Goal: Task Accomplishment & Management: Complete application form

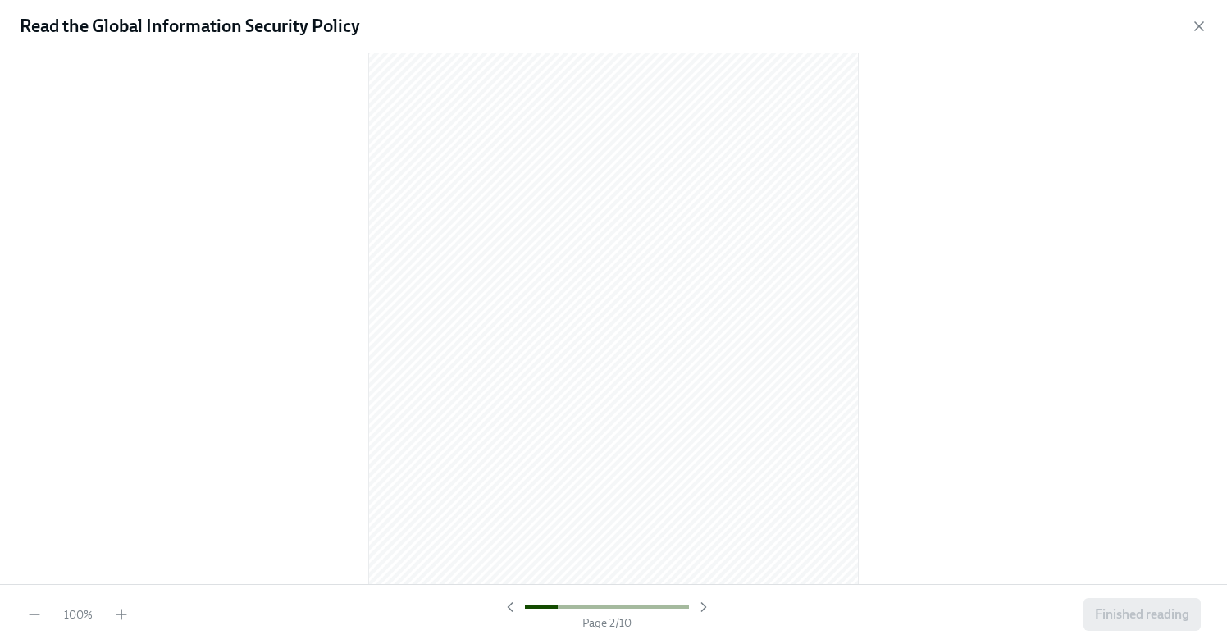
scroll to position [783, 0]
click at [883, 342] on div at bounding box center [613, 318] width 1227 height 531
click at [121, 616] on icon "button" at bounding box center [121, 615] width 0 height 10
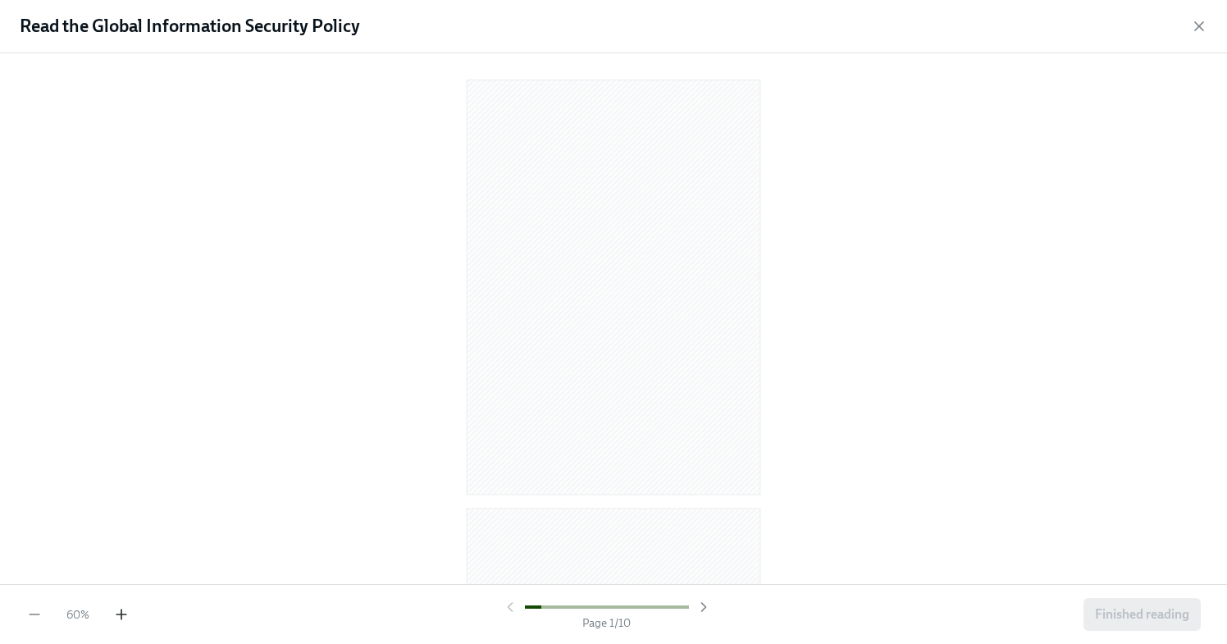
click at [121, 616] on icon "button" at bounding box center [121, 615] width 0 height 10
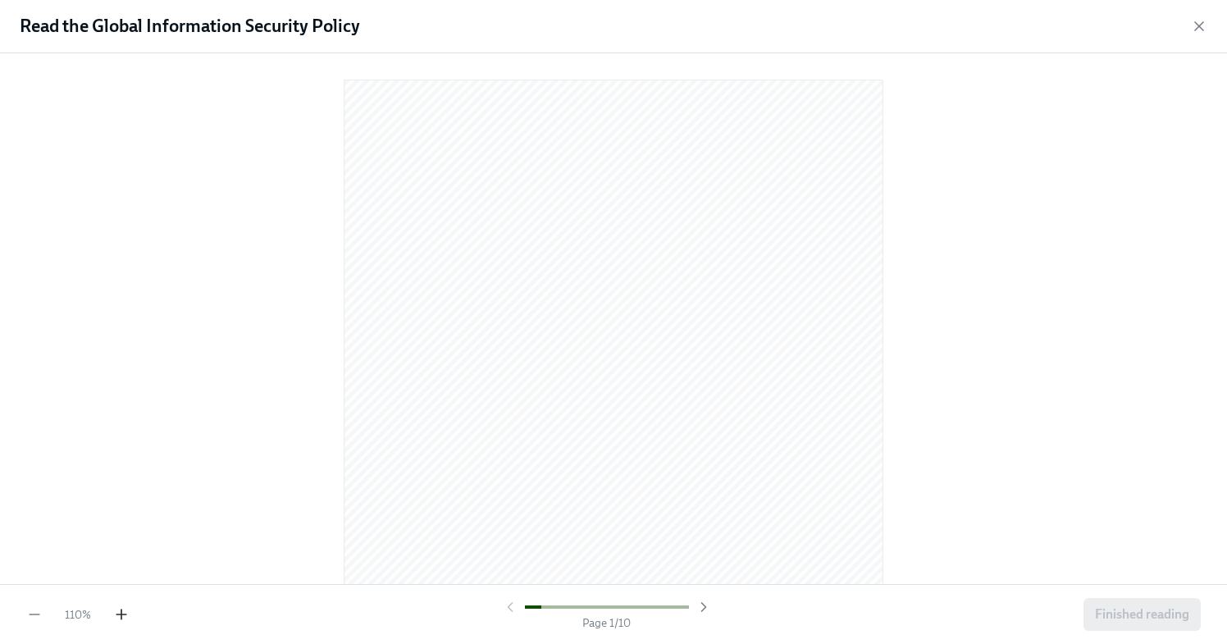
click at [121, 616] on icon "button" at bounding box center [121, 615] width 0 height 10
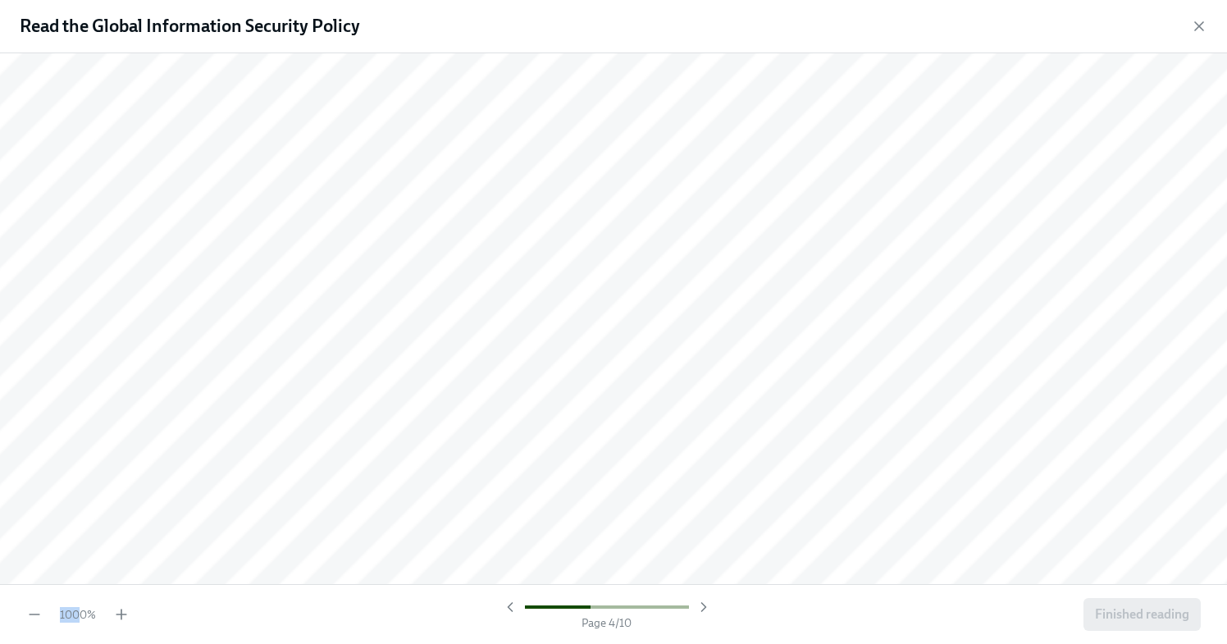
scroll to position [23417, 0]
click at [79, 613] on span "1000 %" at bounding box center [78, 615] width 36 height 16
click at [30, 611] on icon "button" at bounding box center [34, 614] width 16 height 16
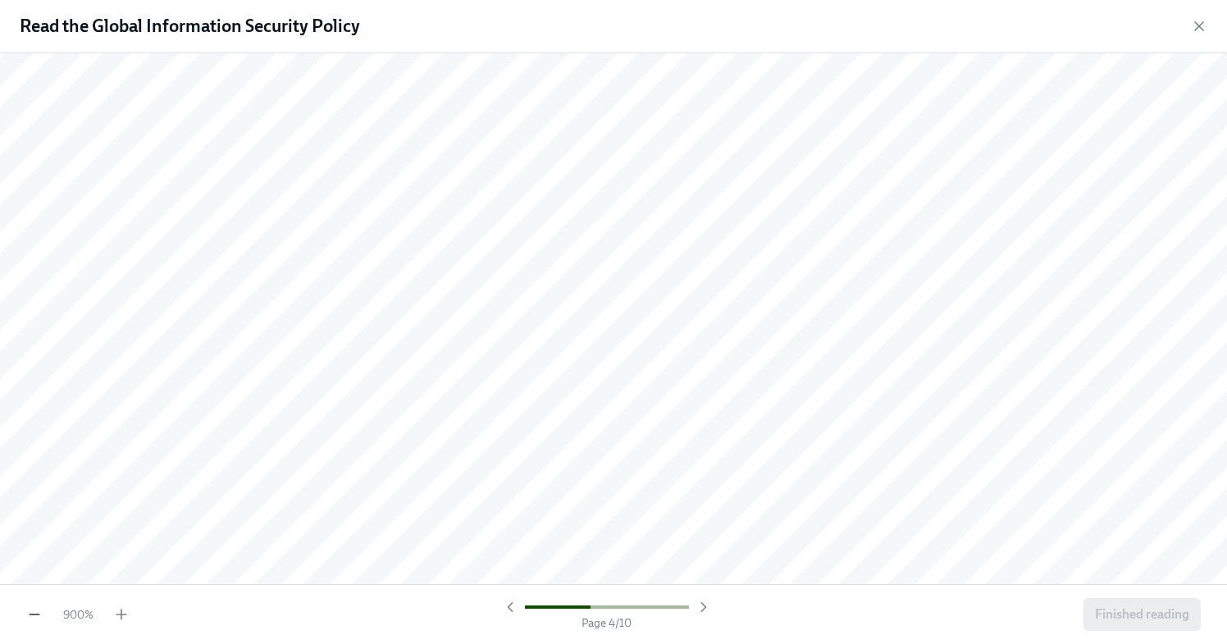
click at [30, 611] on icon "button" at bounding box center [34, 614] width 16 height 16
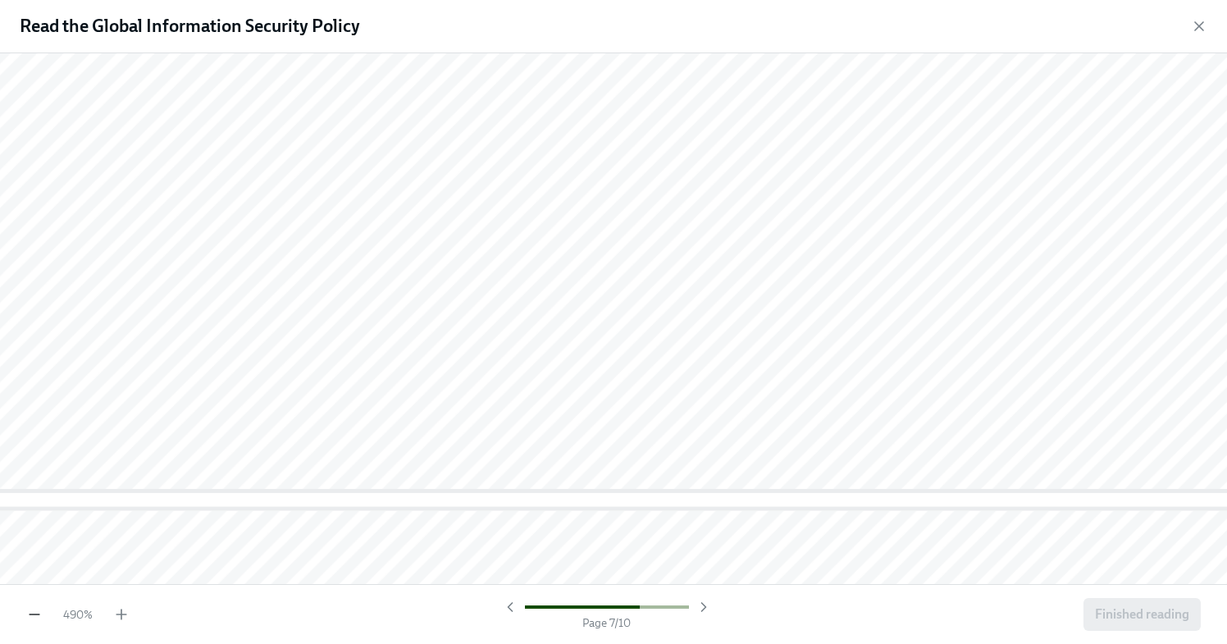
click at [30, 611] on icon "button" at bounding box center [34, 614] width 16 height 16
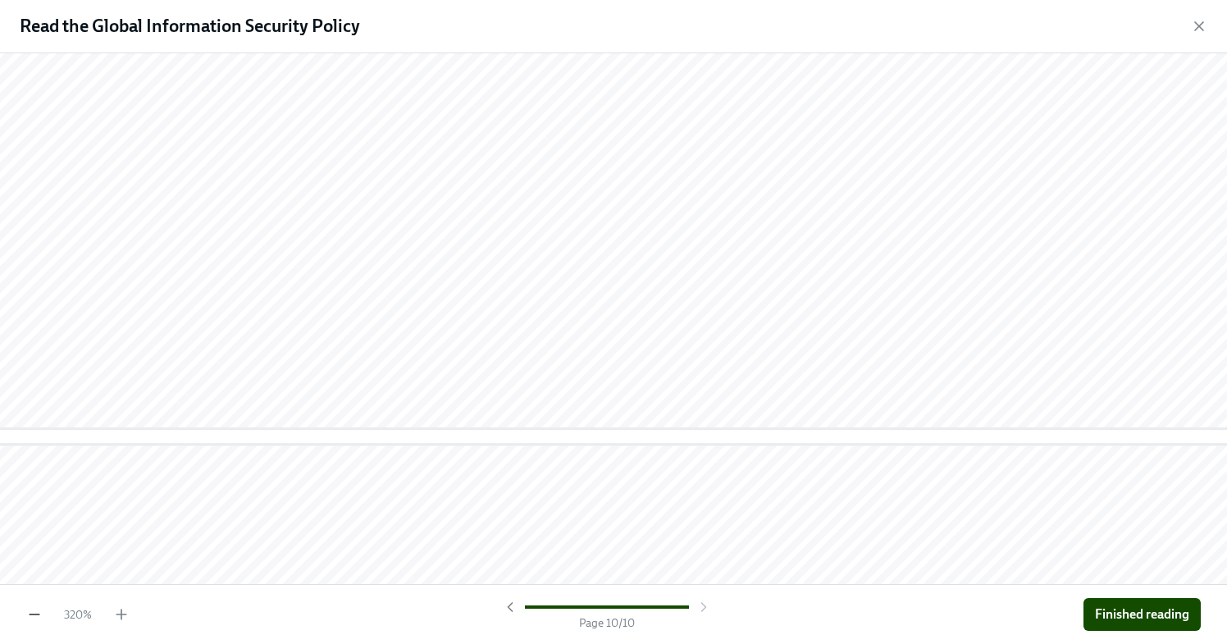
click at [30, 611] on icon "button" at bounding box center [34, 614] width 16 height 16
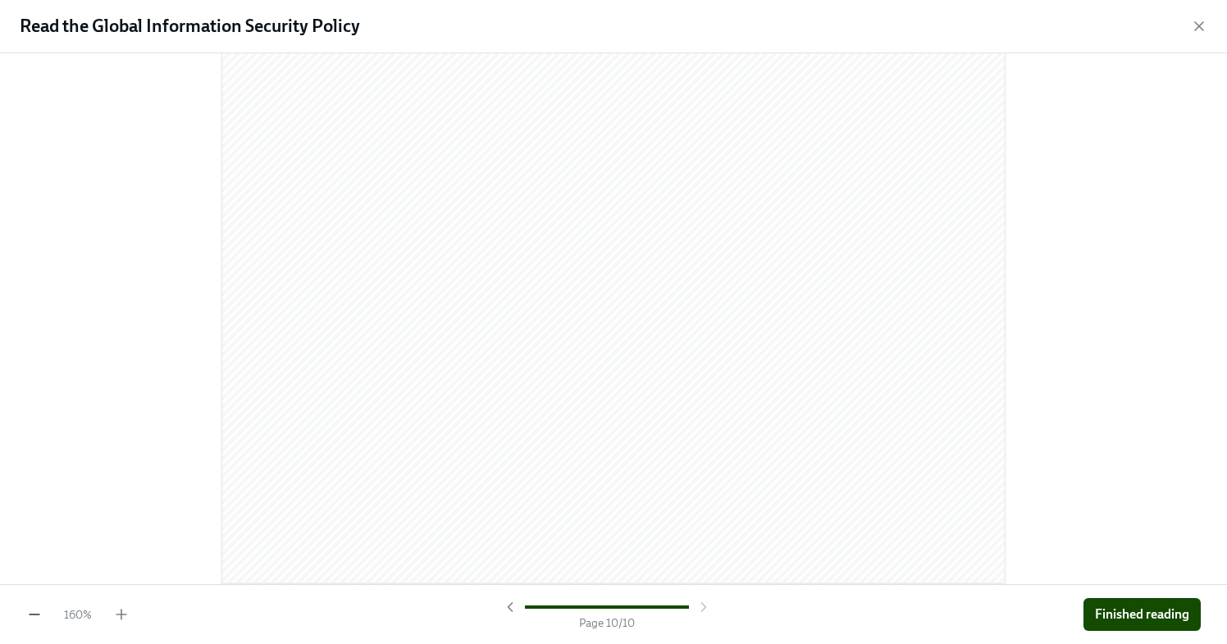
scroll to position [10696, 0]
click at [1095, 606] on span "Finished reading" at bounding box center [1142, 614] width 94 height 16
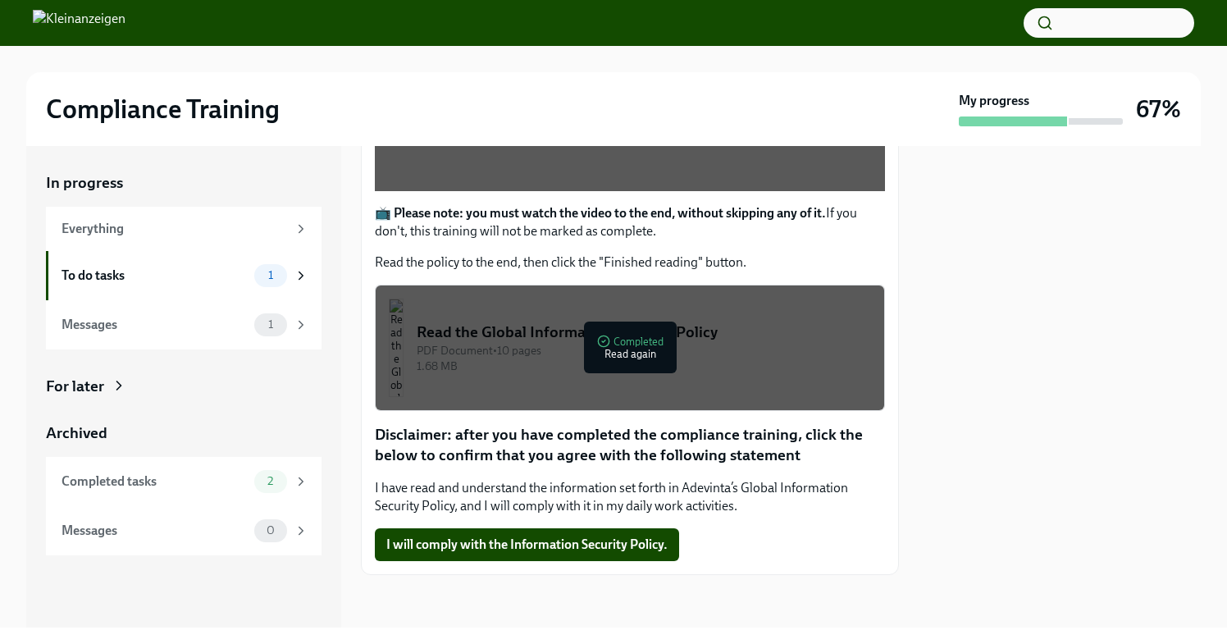
scroll to position [662, 0]
click at [523, 553] on span "I will comply with the Information Security Policy." at bounding box center [526, 545] width 281 height 16
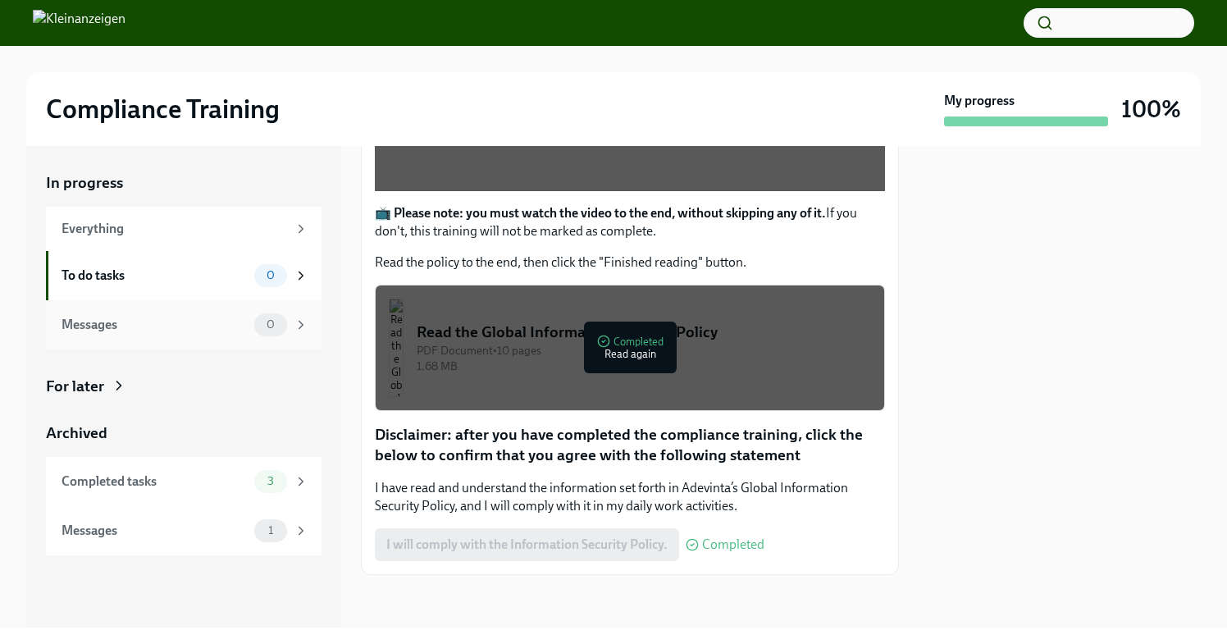
click at [179, 334] on div "Messages" at bounding box center [155, 325] width 186 height 18
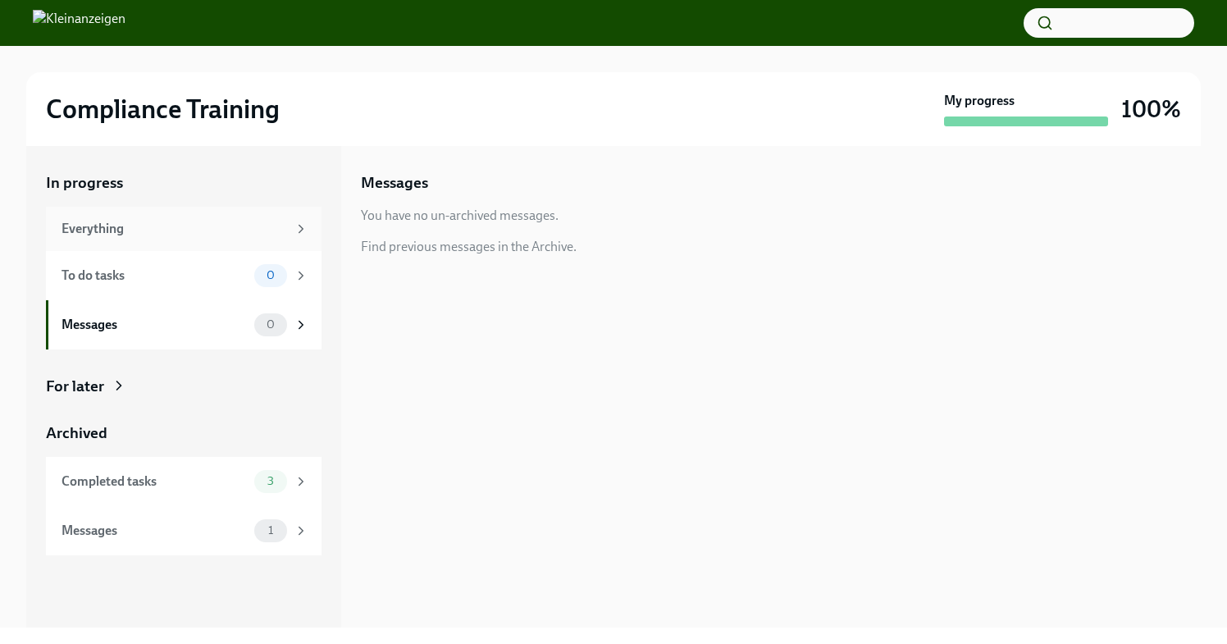
click at [181, 238] on div "Everything" at bounding box center [175, 229] width 226 height 18
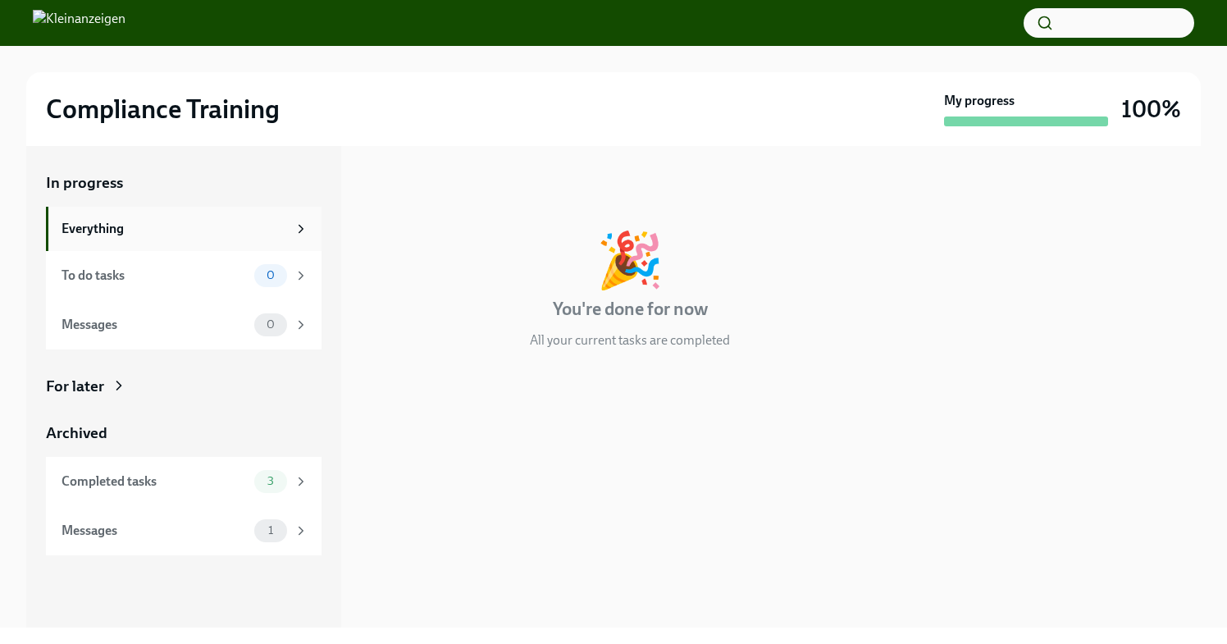
click at [119, 238] on div "Everything" at bounding box center [175, 229] width 226 height 18
click at [128, 282] on div "To do tasks" at bounding box center [155, 276] width 186 height 18
